Goal: Use online tool/utility: Utilize a website feature to perform a specific function

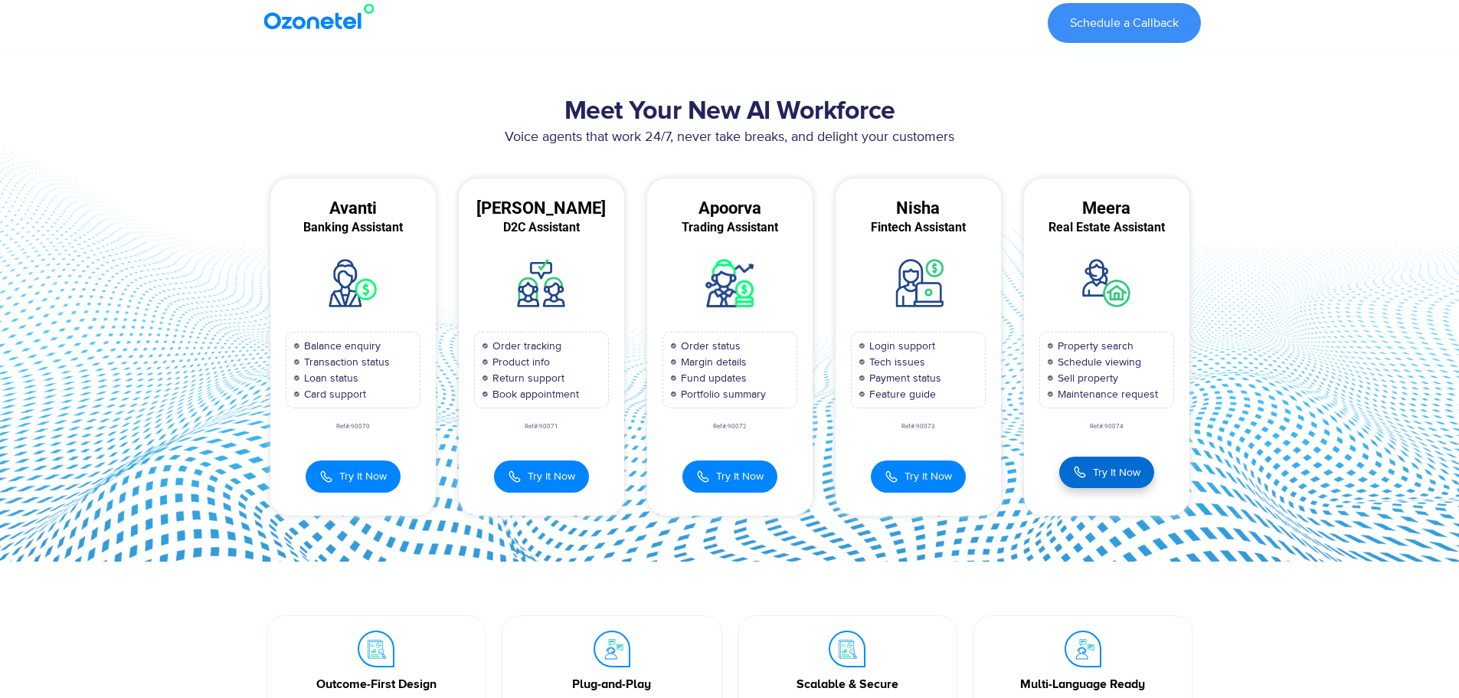
click at [1100, 475] on span "Try It Now" at bounding box center [1116, 472] width 47 height 16
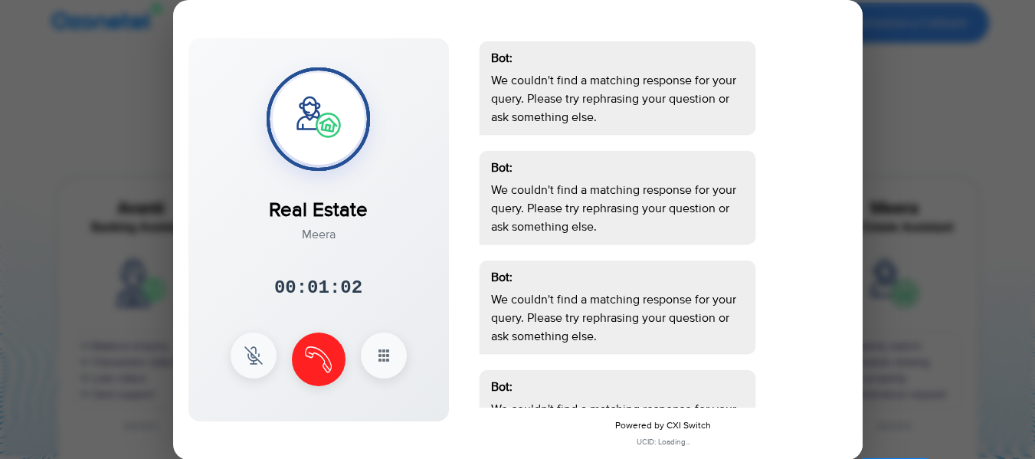
scroll to position [78, 0]
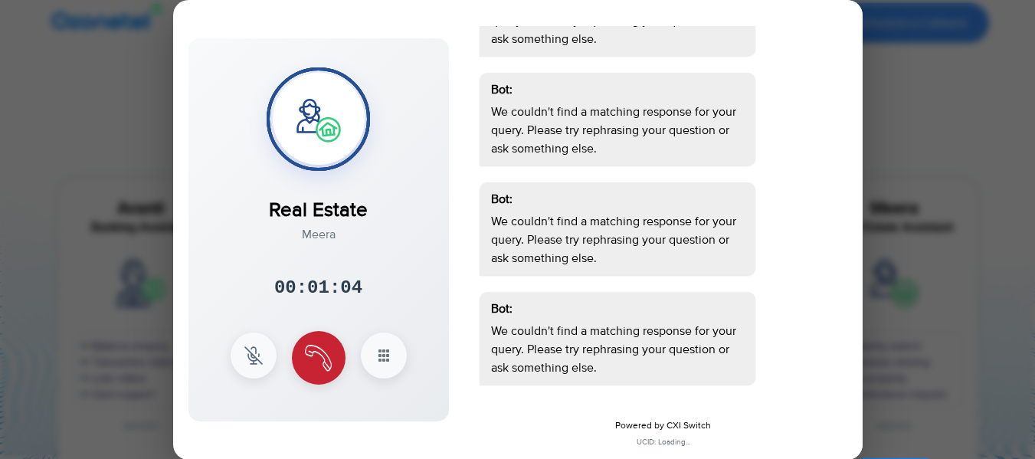
click at [325, 350] on img at bounding box center [318, 358] width 27 height 27
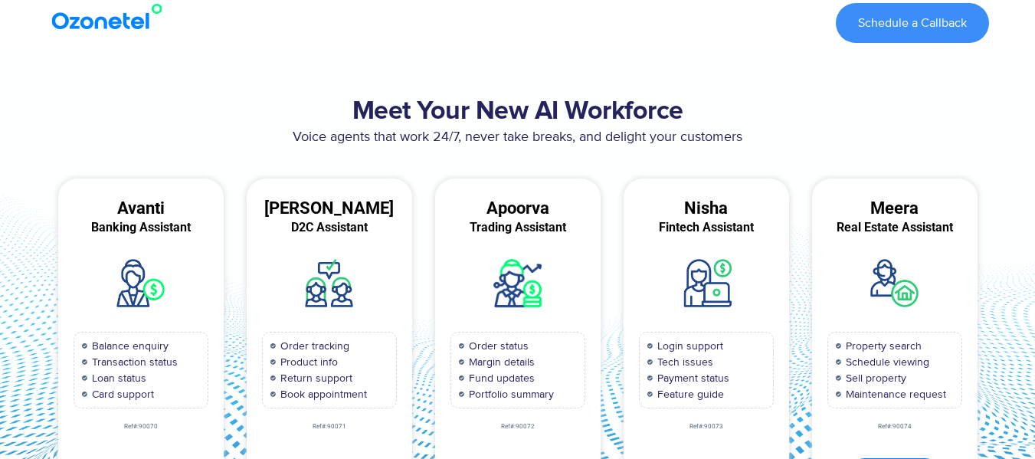
scroll to position [0, 0]
click at [702, 338] on span "Login support" at bounding box center [688, 346] width 70 height 16
click at [713, 275] on img at bounding box center [705, 283] width 66 height 66
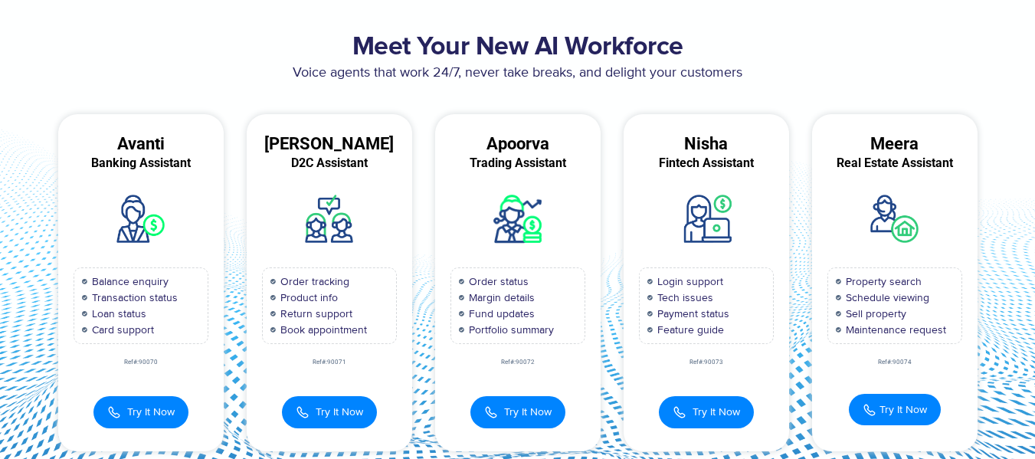
scroll to position [230, 0]
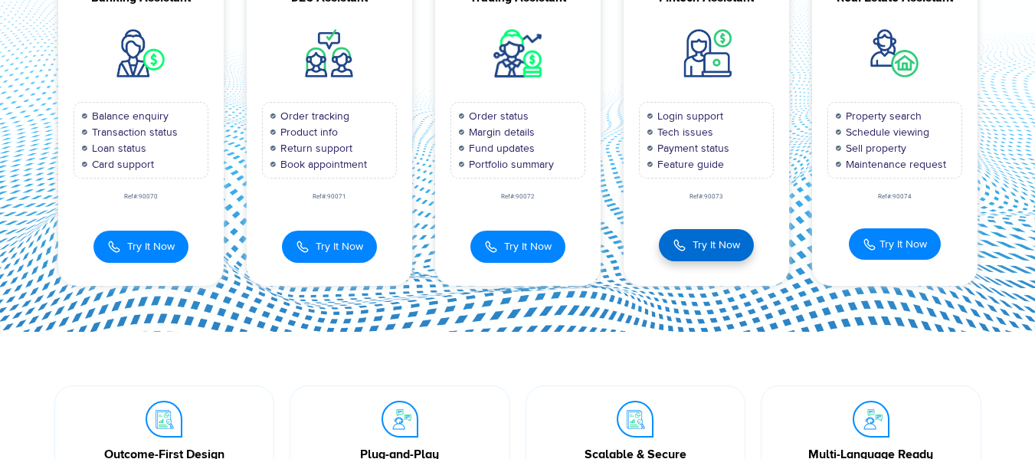
click at [700, 251] on span "Try It Now" at bounding box center [715, 245] width 47 height 16
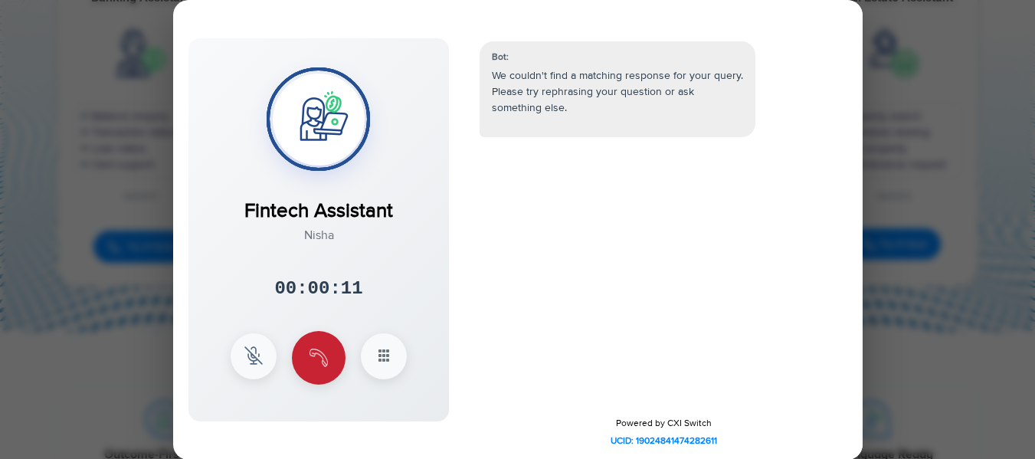
click at [317, 360] on img at bounding box center [318, 358] width 18 height 18
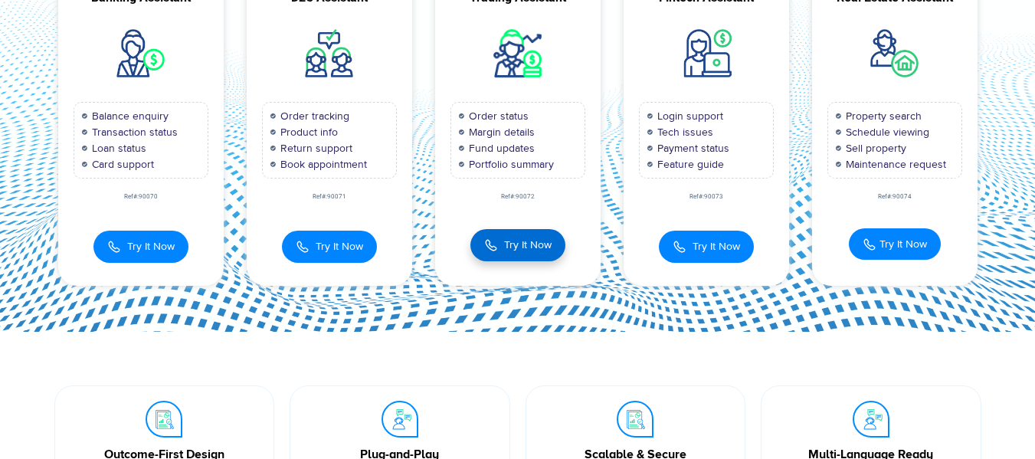
click at [530, 254] on button "Try It Now" at bounding box center [517, 245] width 95 height 32
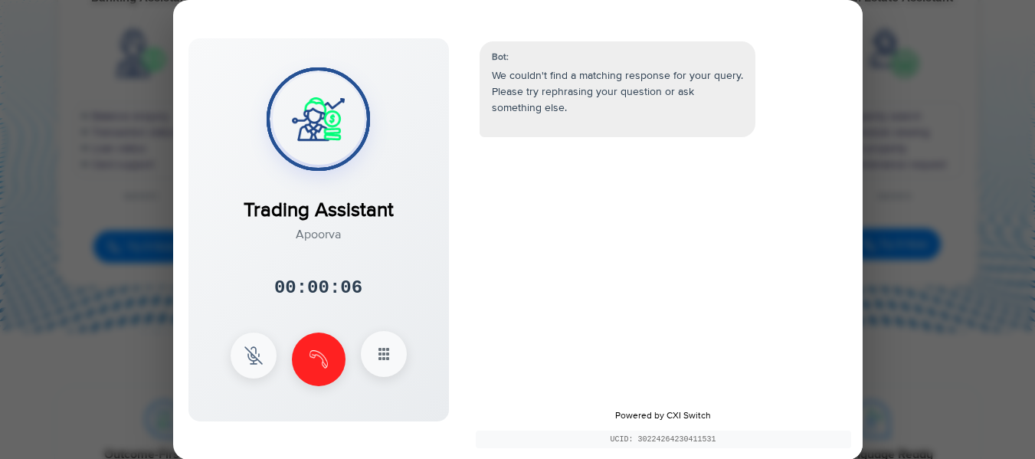
click at [389, 353] on icon at bounding box center [384, 354] width 18 height 18
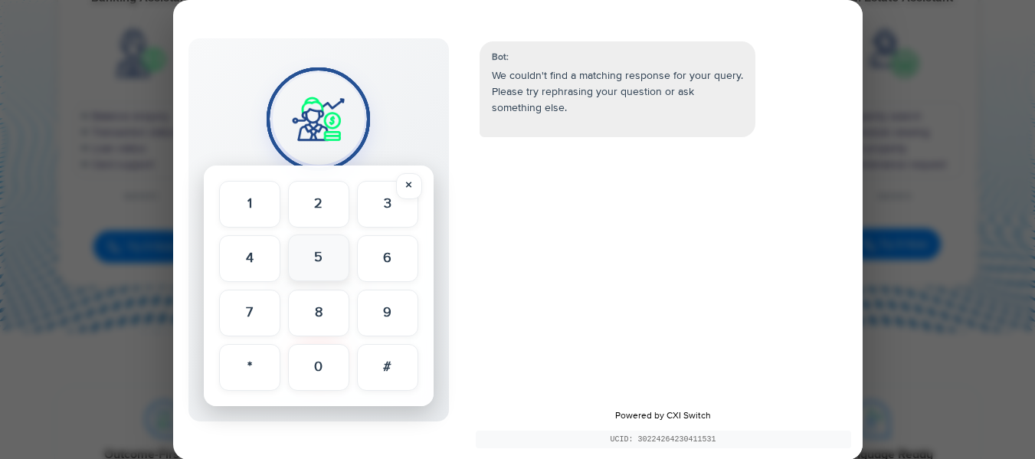
drag, startPoint x: 320, startPoint y: 263, endPoint x: 320, endPoint y: 254, distance: 8.4
click at [320, 261] on button "5" at bounding box center [318, 257] width 61 height 47
click at [304, 169] on div "× 1 2 3 4 5 6 7 8 9 * 0 #" at bounding box center [319, 285] width 230 height 241
click at [315, 208] on button "2" at bounding box center [318, 203] width 61 height 47
click at [316, 208] on button "2" at bounding box center [319, 204] width 58 height 44
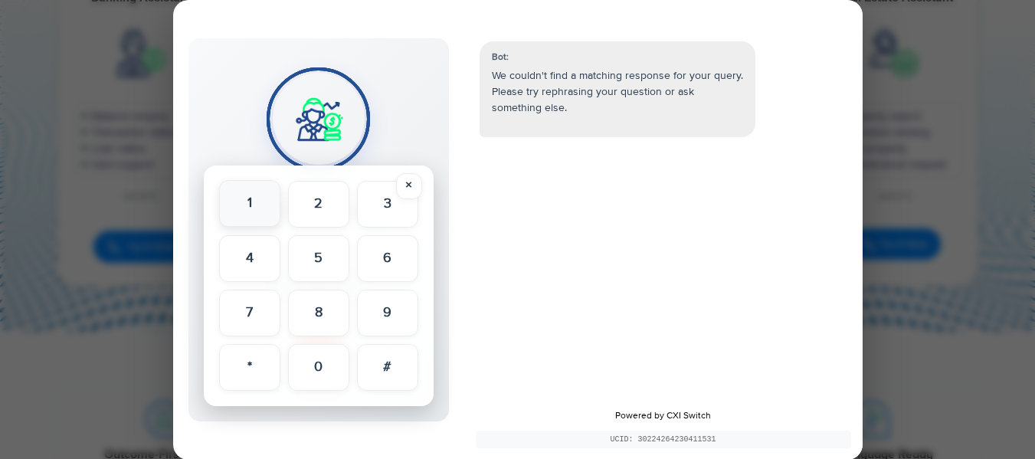
click at [237, 204] on button "1" at bounding box center [249, 203] width 61 height 47
click at [250, 365] on button "*" at bounding box center [249, 366] width 61 height 47
click at [391, 358] on button "#" at bounding box center [387, 366] width 61 height 47
click at [404, 182] on button "×" at bounding box center [409, 185] width 26 height 26
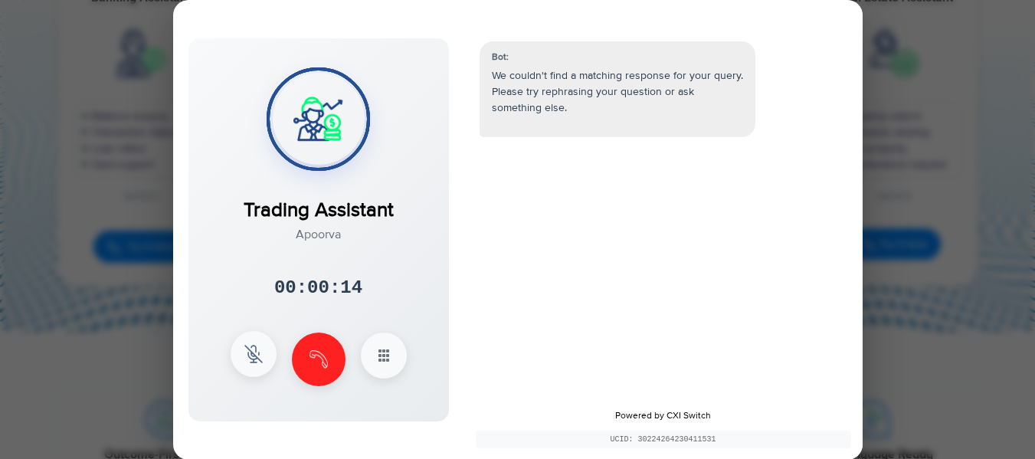
click at [254, 359] on img at bounding box center [253, 354] width 18 height 18
click at [248, 352] on img at bounding box center [253, 354] width 18 height 18
